Goal: Navigation & Orientation: Find specific page/section

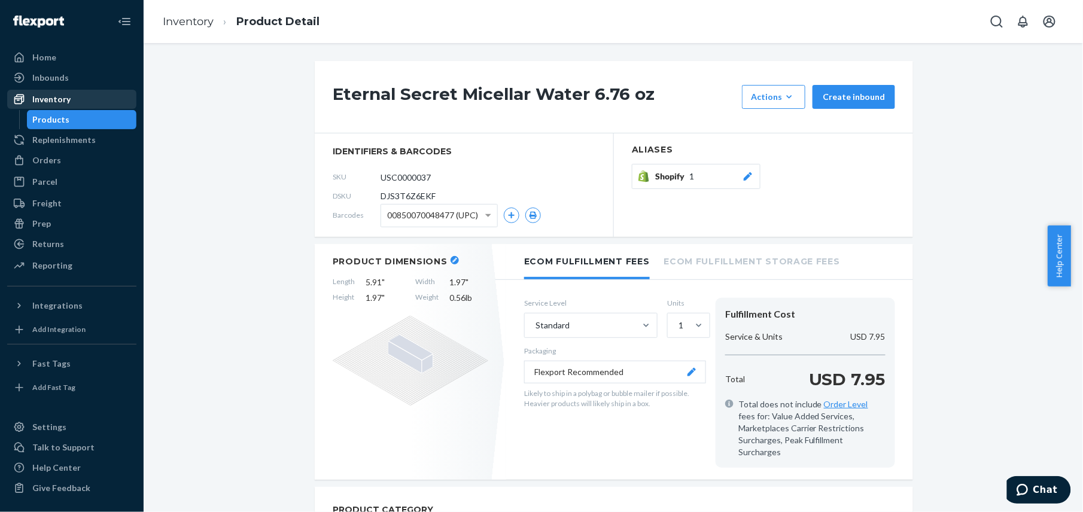
drag, startPoint x: 58, startPoint y: 112, endPoint x: 57, endPoint y: 99, distance: 13.8
click at [58, 112] on div "Products" at bounding box center [82, 119] width 108 height 17
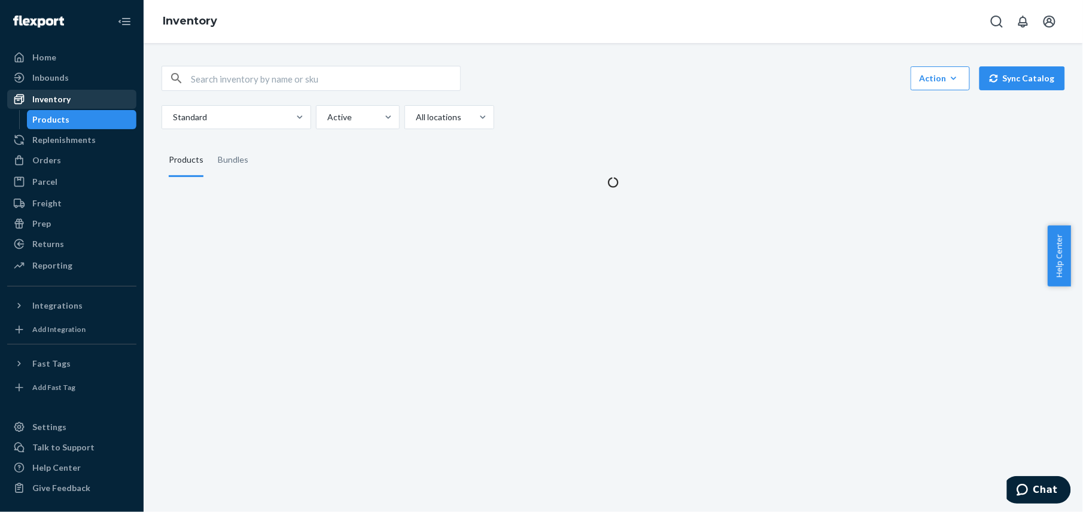
click at [57, 99] on div "Inventory" at bounding box center [51, 99] width 38 height 12
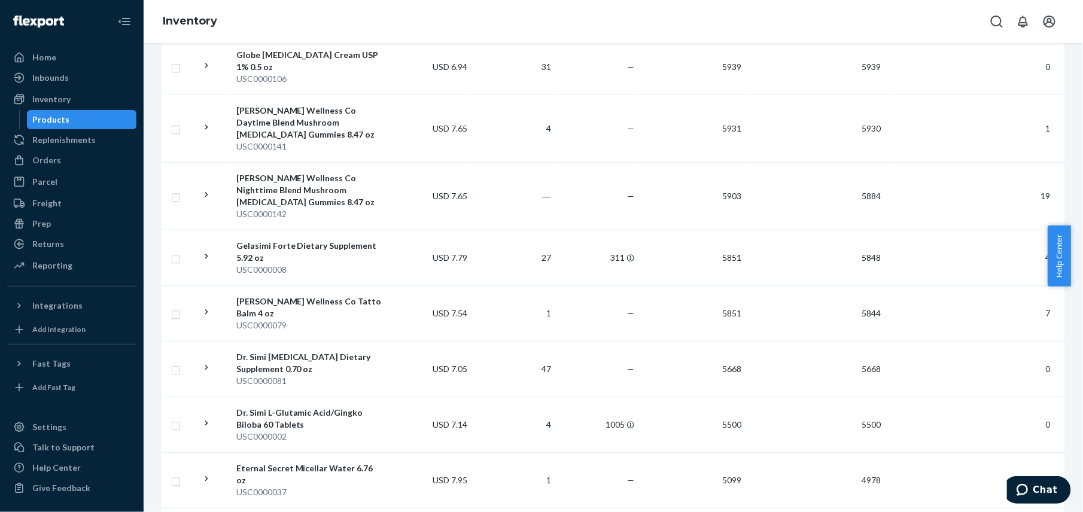
scroll to position [1119, 0]
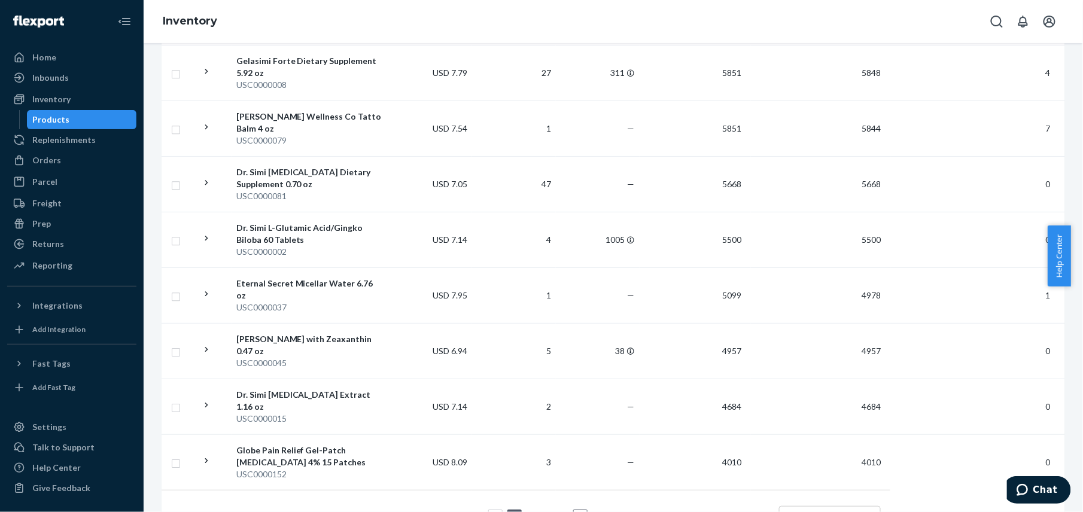
click at [528, 512] on link "2" at bounding box center [532, 517] width 10 height 10
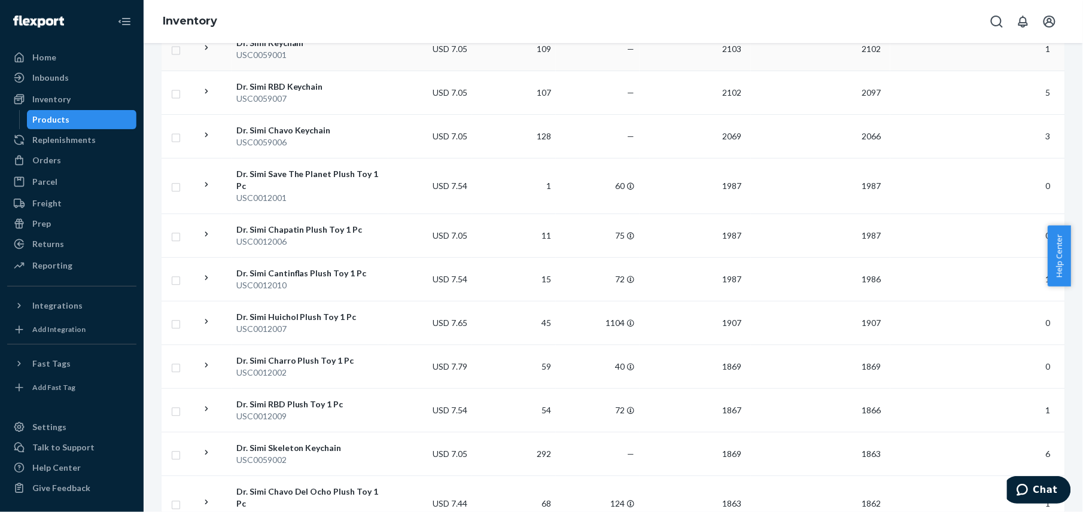
scroll to position [927, 0]
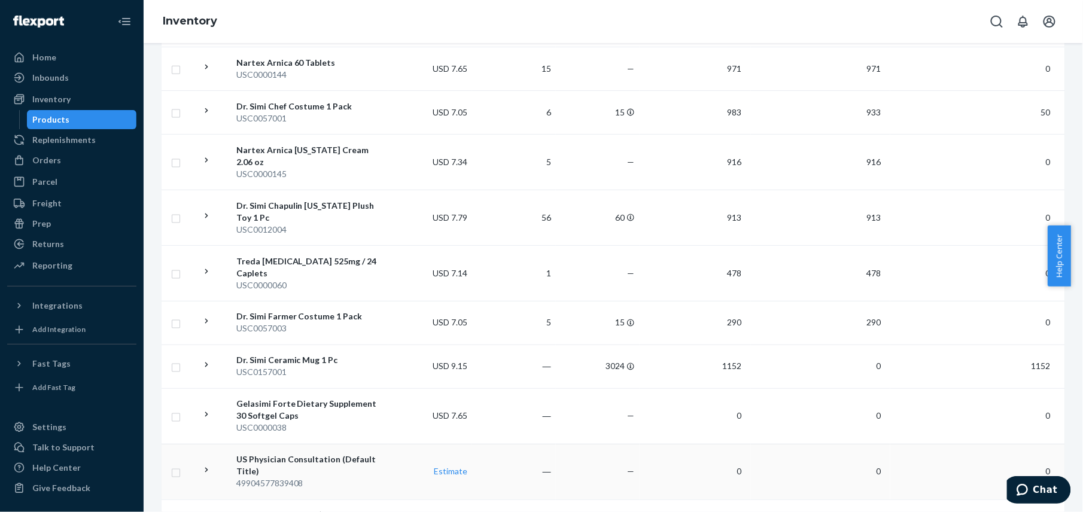
scroll to position [1035, 0]
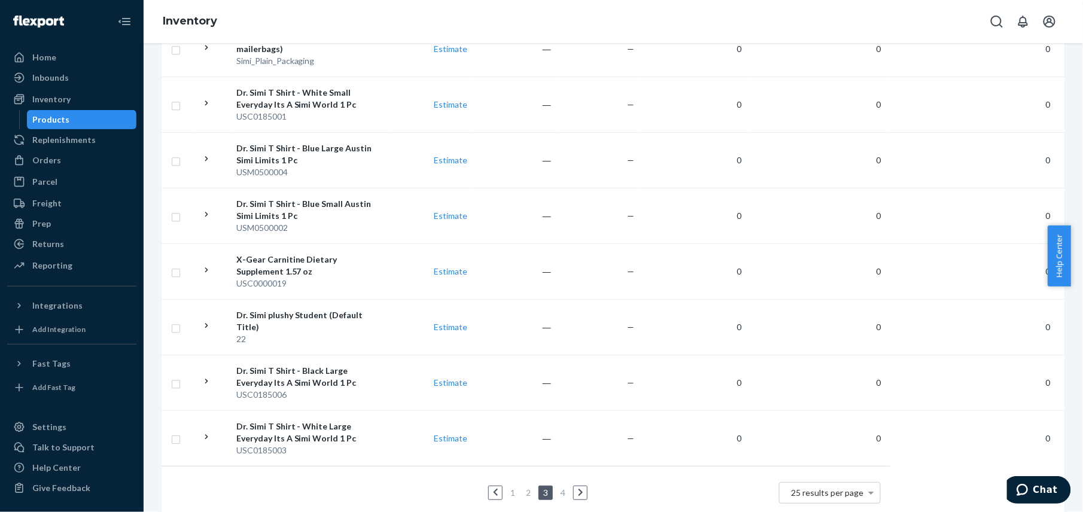
click at [508, 488] on link "1" at bounding box center [513, 493] width 10 height 10
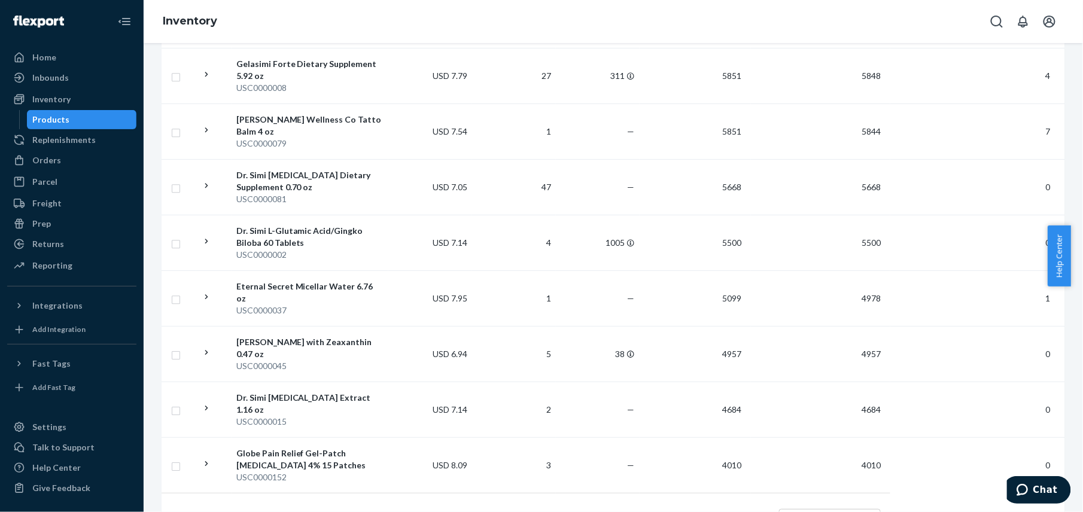
scroll to position [1117, 0]
click at [543, 512] on link "3" at bounding box center [548, 519] width 10 height 10
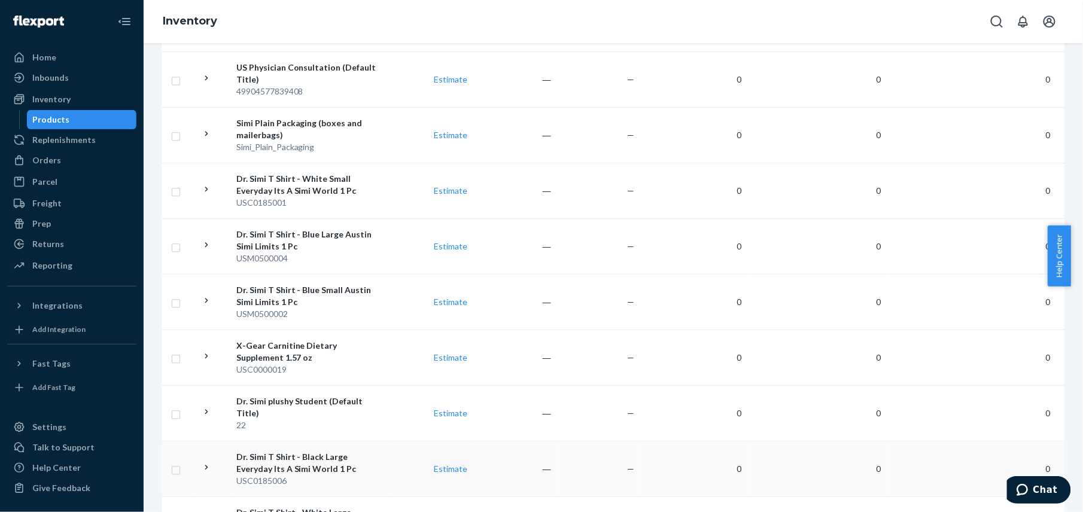
scroll to position [1035, 0]
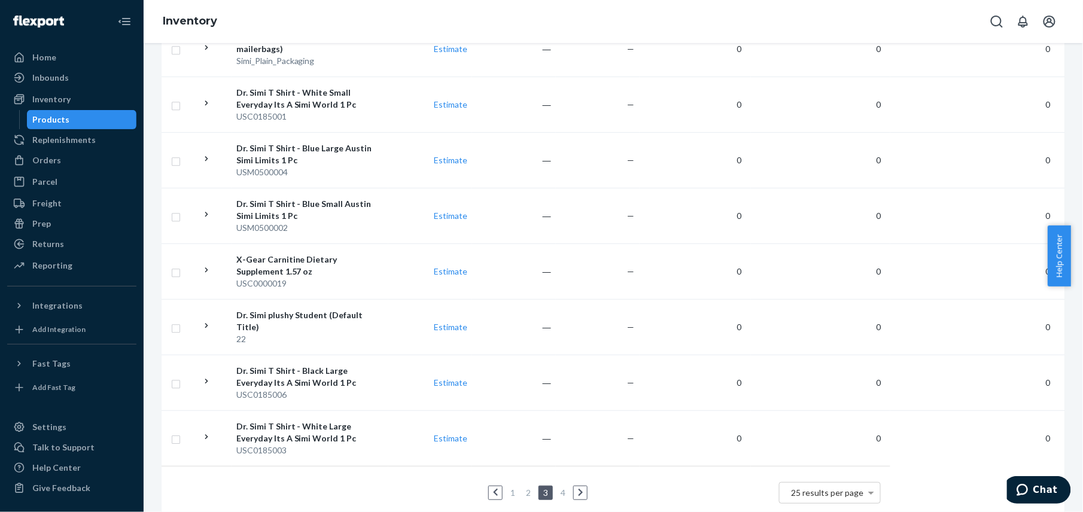
click at [524, 488] on link "2" at bounding box center [529, 493] width 10 height 10
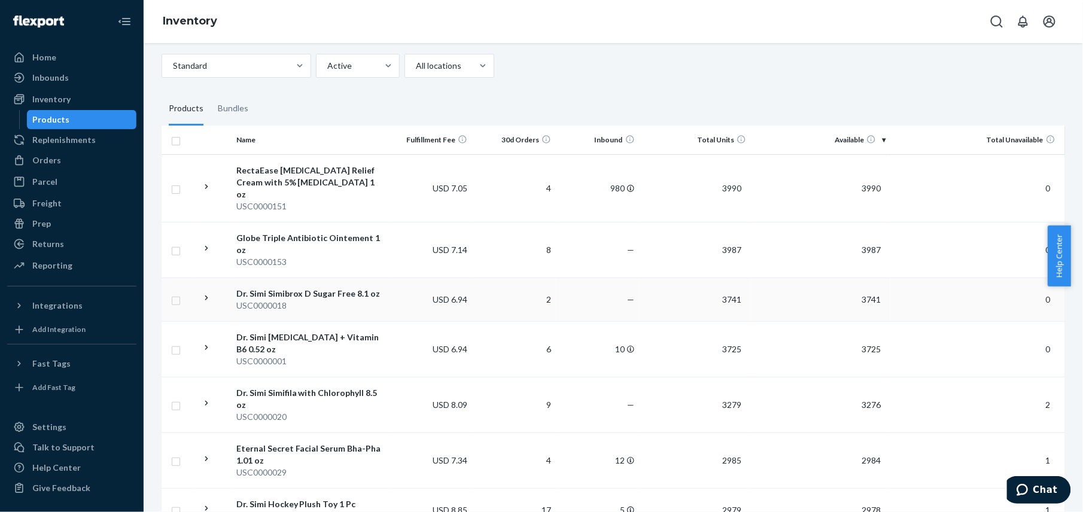
scroll to position [80, 0]
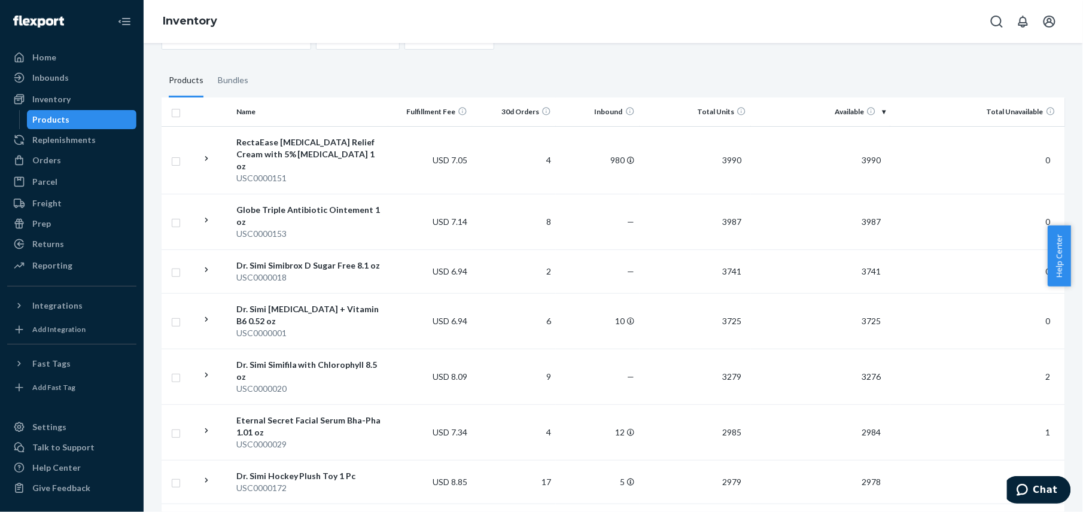
click at [61, 118] on div "Products" at bounding box center [51, 120] width 37 height 12
